Goal: Task Accomplishment & Management: Use online tool/utility

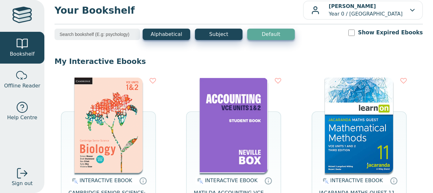
scroll to position [10, 0]
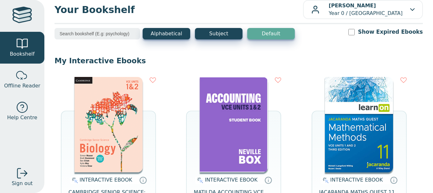
click at [222, 102] on img at bounding box center [234, 124] width 68 height 95
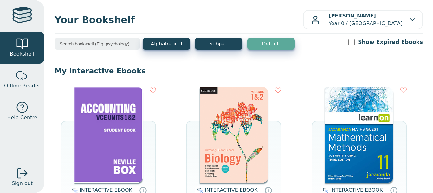
click at [93, 117] on img at bounding box center [109, 134] width 68 height 95
